Goal: Book appointment/travel/reservation

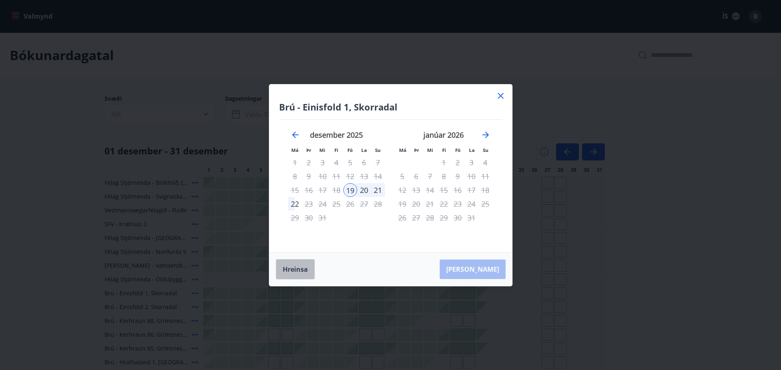
click at [296, 265] on button "Hreinsa" at bounding box center [295, 269] width 39 height 20
click at [499, 101] on div at bounding box center [501, 97] width 10 height 12
click at [504, 92] on icon at bounding box center [501, 96] width 10 height 10
click at [499, 92] on main "Bókunardagatal Svæði Allt Dagsetningar Veldu tímabil Svefnstæði +1 01 desember …" at bounding box center [387, 298] width 775 height 530
click at [298, 273] on div "Félag Stjórnenda - Birkihlíð, Brekkuheiði Félag Stjórnenda - Svignaskarð 32 Ves…" at bounding box center [388, 370] width 566 height 386
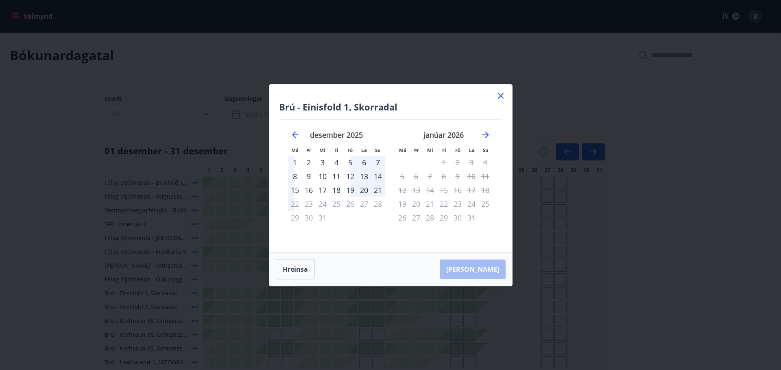
click at [498, 95] on div "Svæði Allt Dagsetningar Veldu tímabil Svefnstæði +1" at bounding box center [388, 111] width 566 height 33
click at [291, 270] on div at bounding box center [286, 265] width 11 height 11
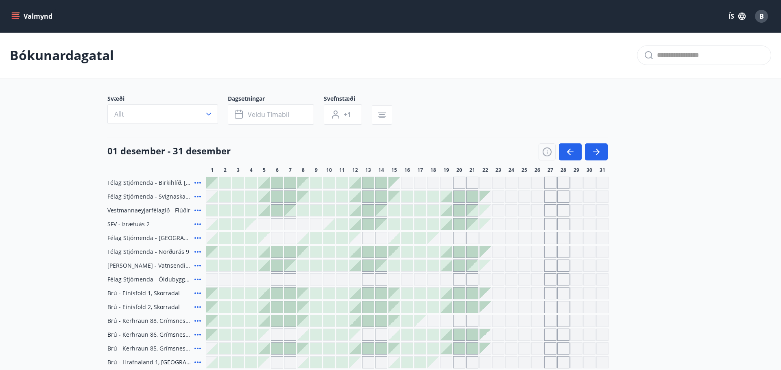
click at [501, 92] on main "Bókunardagatal Svæði Allt Dagsetningar Veldu tímabil Svefnstæði +1 01 desember …" at bounding box center [390, 298] width 781 height 530
click at [293, 269] on div at bounding box center [407, 266] width 403 height 12
click at [503, 94] on main "Bókunardagatal Svæði Allt Dagsetningar Veldu tímabil Svefnstæði +1 01 desember …" at bounding box center [390, 298] width 781 height 530
click at [287, 269] on div at bounding box center [289, 265] width 11 height 11
click at [297, 265] on div at bounding box center [302, 265] width 11 height 11
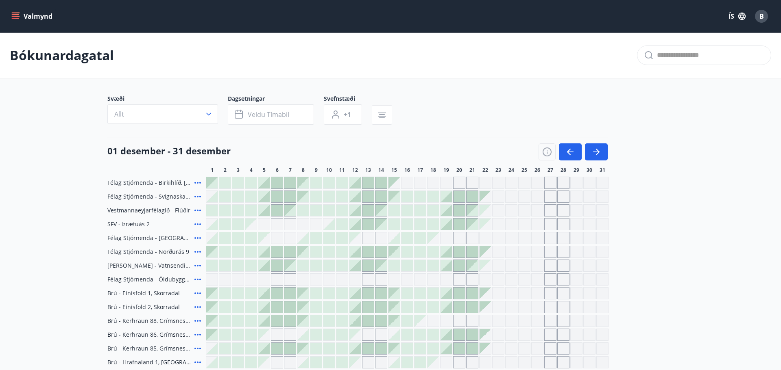
click at [503, 94] on main "Bókunardagatal Svæði Allt Dagsetningar Veldu tímabil Svefnstæði +1 01 desember …" at bounding box center [390, 298] width 781 height 530
click at [137, 266] on span "[PERSON_NAME] - Vatnsendi Ólafsfirði" at bounding box center [149, 266] width 84 height 8
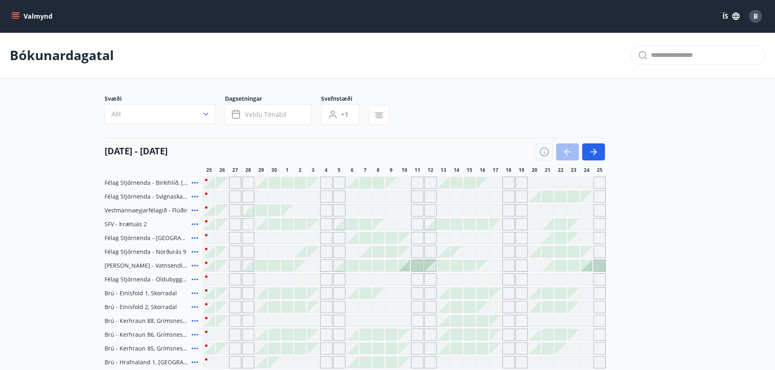
click at [14, 15] on icon "menu" at bounding box center [15, 14] width 7 height 1
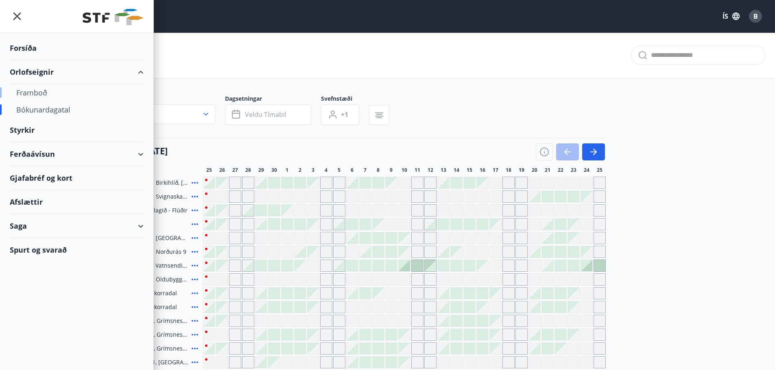
click at [39, 90] on div "Framboð" at bounding box center [76, 92] width 121 height 17
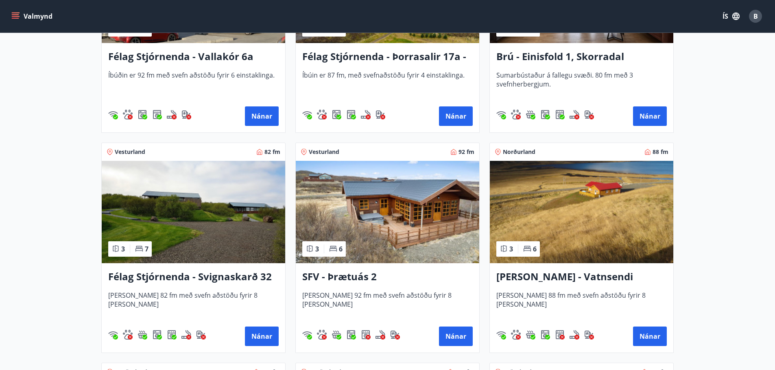
scroll to position [1383, 0]
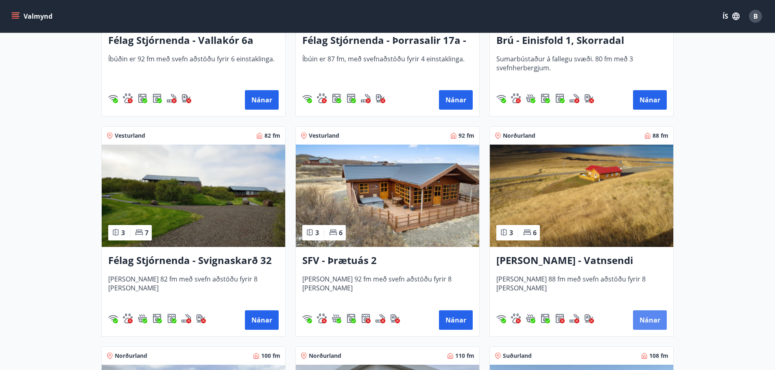
click at [649, 319] on button "Nánar" at bounding box center [650, 321] width 34 height 20
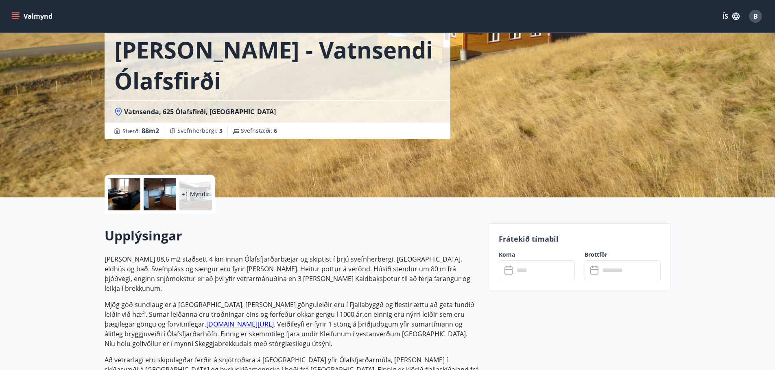
scroll to position [122, 0]
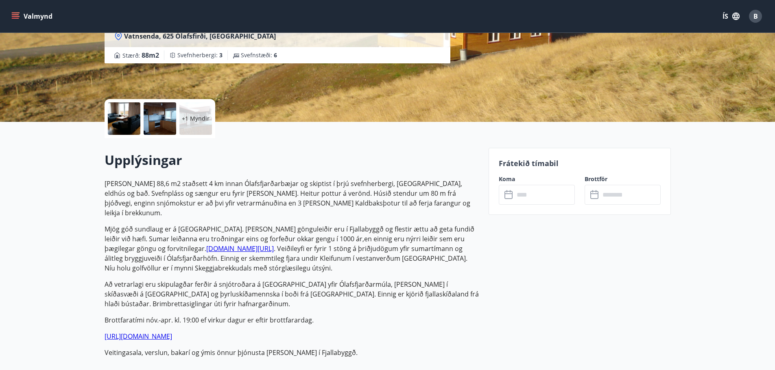
click at [518, 195] on input "text" at bounding box center [544, 195] width 61 height 20
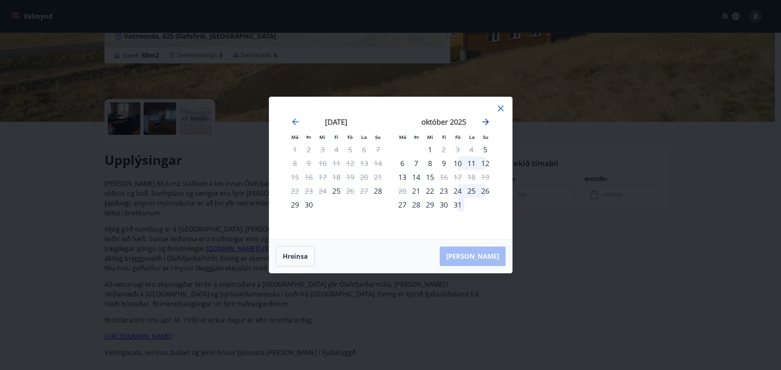
click at [488, 120] on icon "Move forward to switch to the next month." at bounding box center [486, 122] width 10 height 10
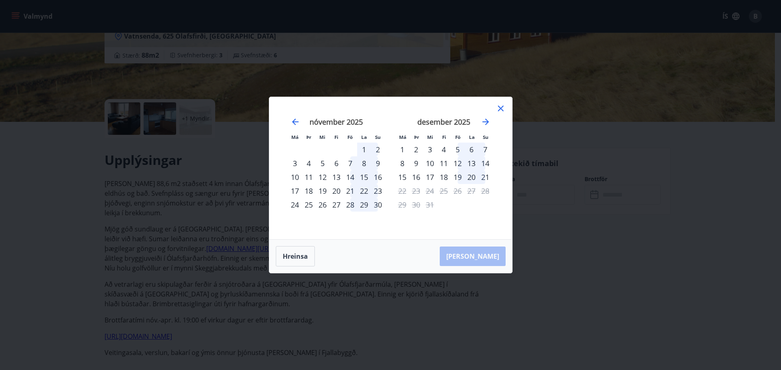
click at [504, 107] on icon at bounding box center [501, 109] width 10 height 10
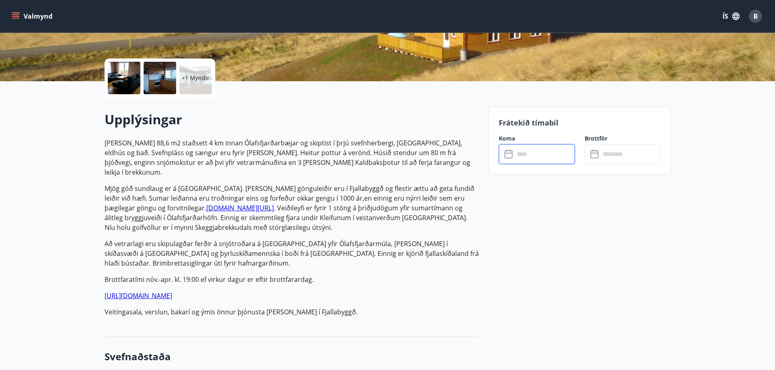
scroll to position [0, 0]
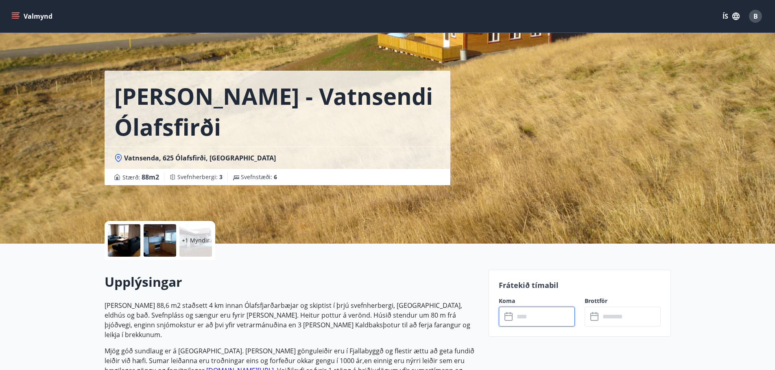
click at [11, 16] on icon "menu" at bounding box center [15, 16] width 8 height 8
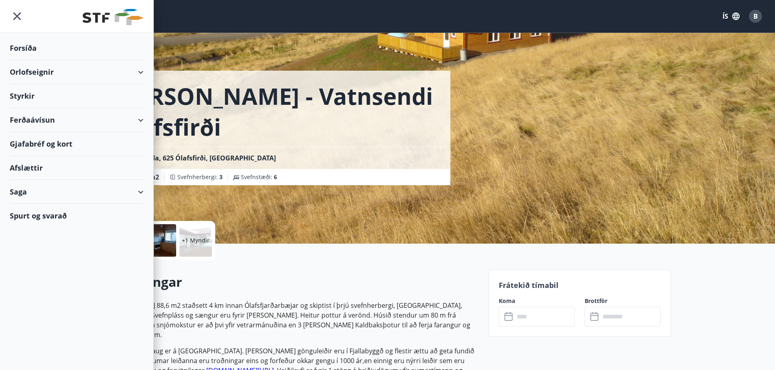
click at [26, 43] on div "Forsíða" at bounding box center [77, 48] width 134 height 24
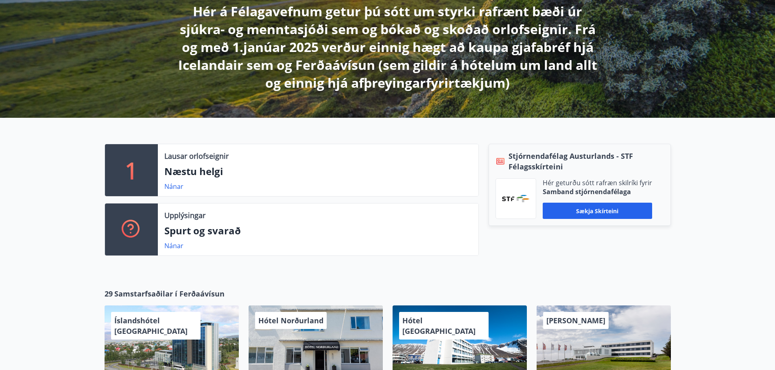
scroll to position [163, 0]
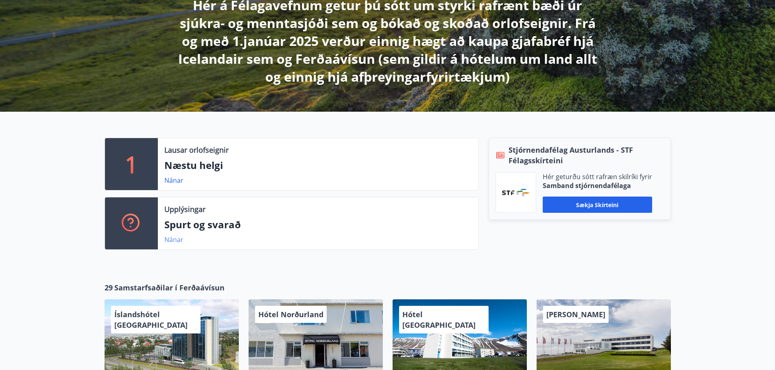
click at [176, 238] on link "Nánar" at bounding box center [173, 239] width 19 height 9
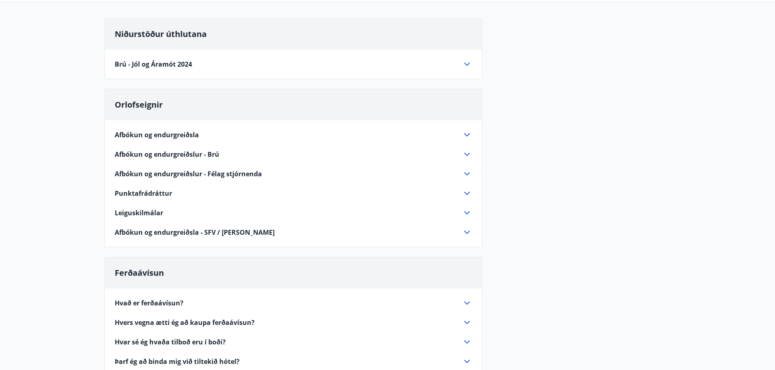
scroll to position [81, 0]
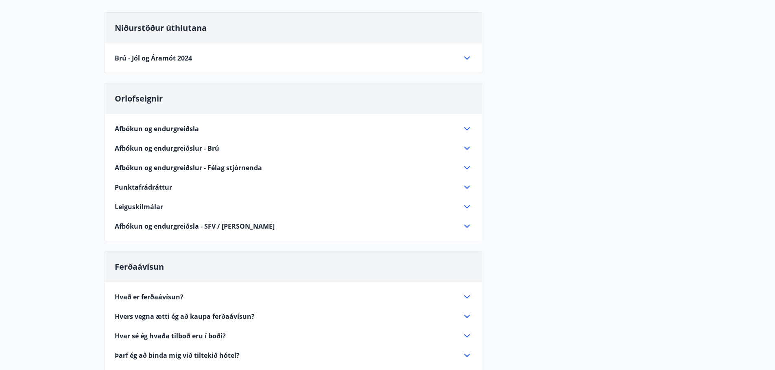
click at [466, 58] on icon at bounding box center [467, 58] width 10 height 10
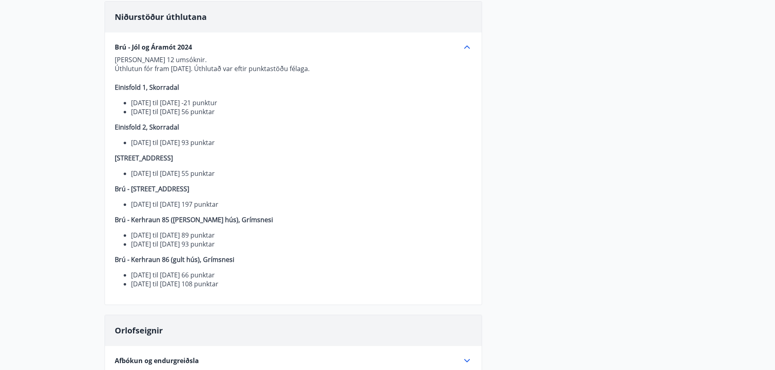
scroll to position [0, 0]
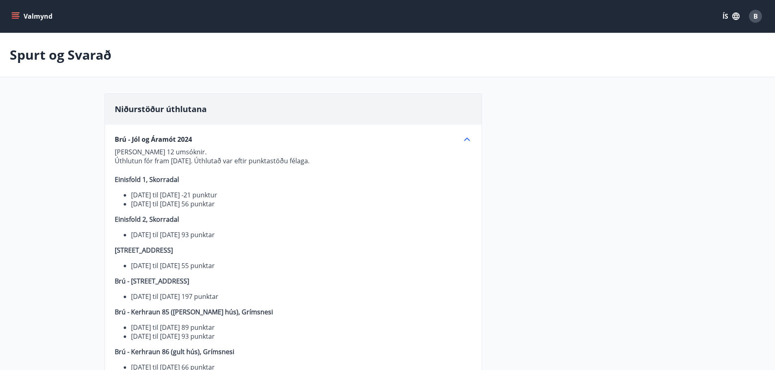
click at [41, 20] on button "Valmynd" at bounding box center [33, 16] width 46 height 15
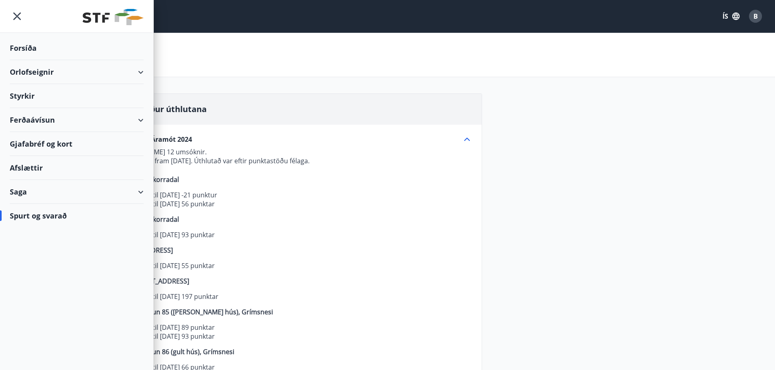
click at [92, 21] on img at bounding box center [113, 17] width 61 height 16
